Goal: Find specific page/section: Find specific page/section

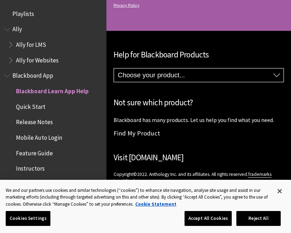
scroll to position [73, 0]
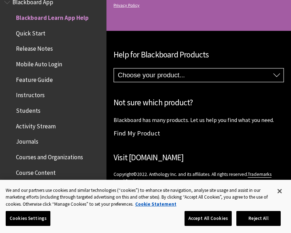
click at [206, 71] on select "Choose your product... Ally Blackboard App Blackboard Data Collaborate Communit…" at bounding box center [199, 74] width 170 height 13
select select "/Blackboard_App"
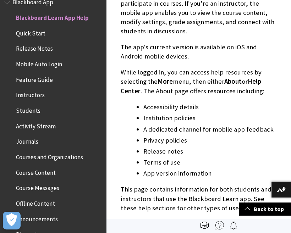
scroll to position [179, 0]
